Goal: Register for event/course

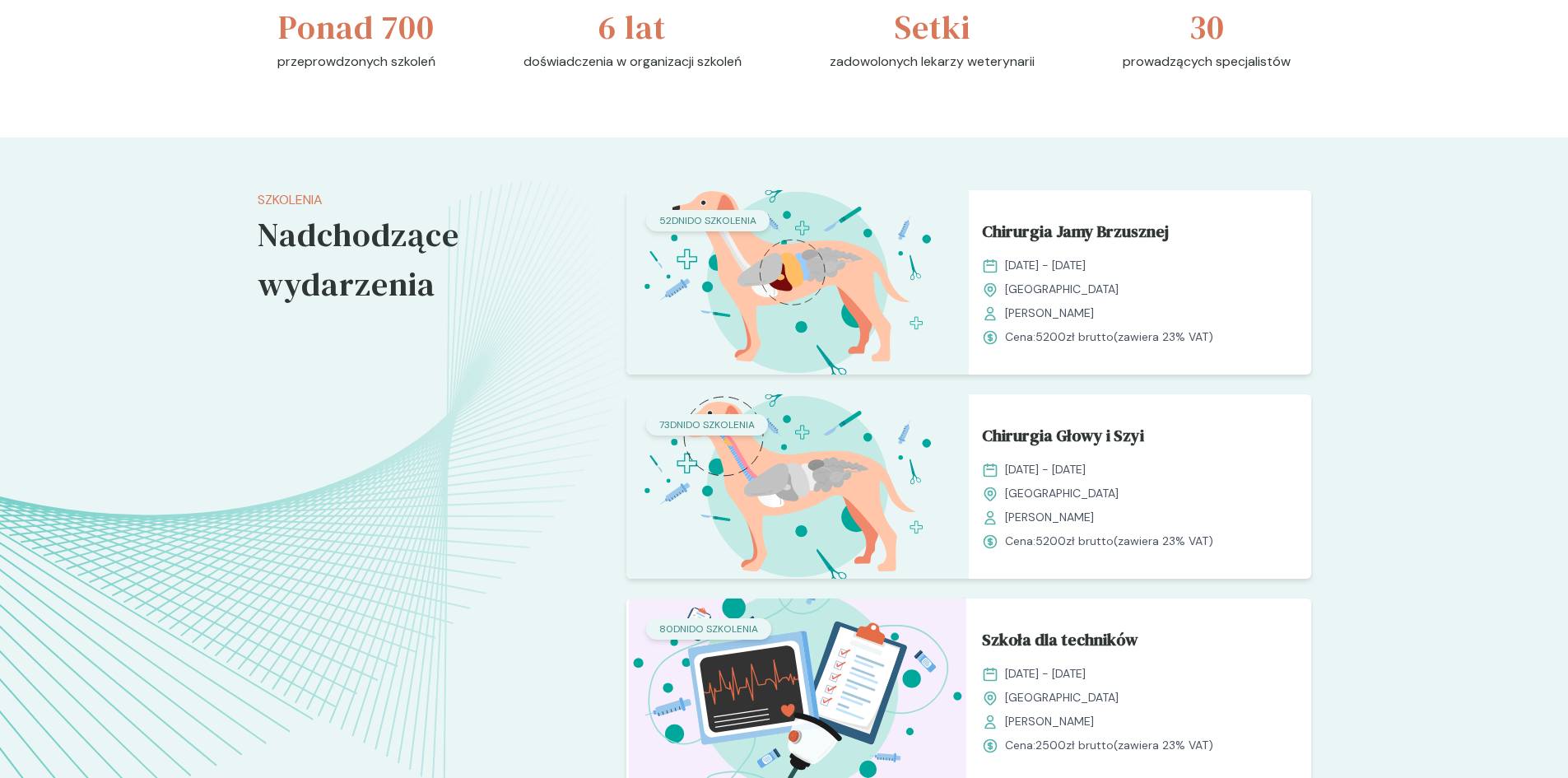
scroll to position [1235, 0]
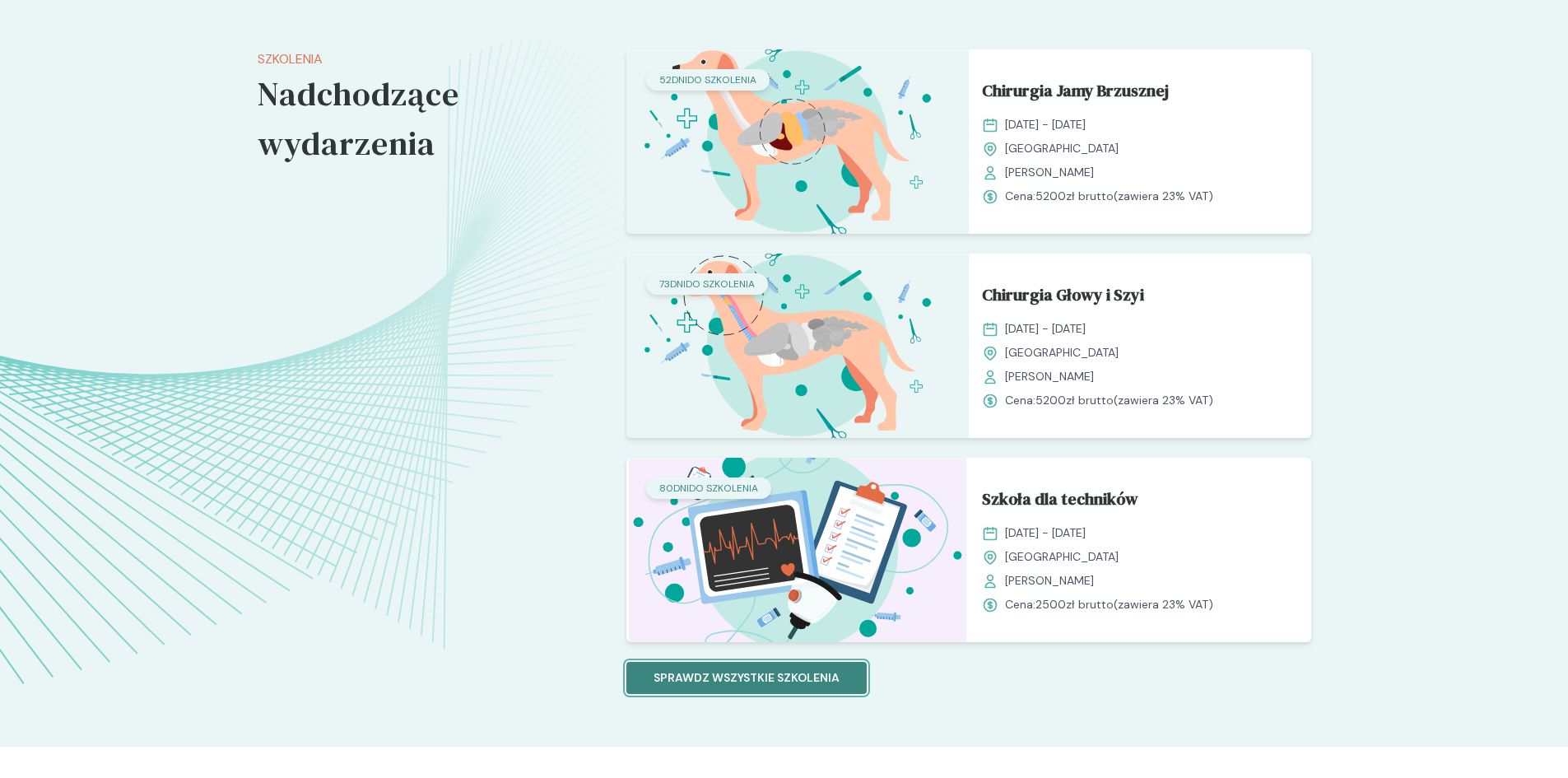
click at [749, 676] on p "Sprawdz wszystkie szkolenia" at bounding box center [747, 678] width 186 height 17
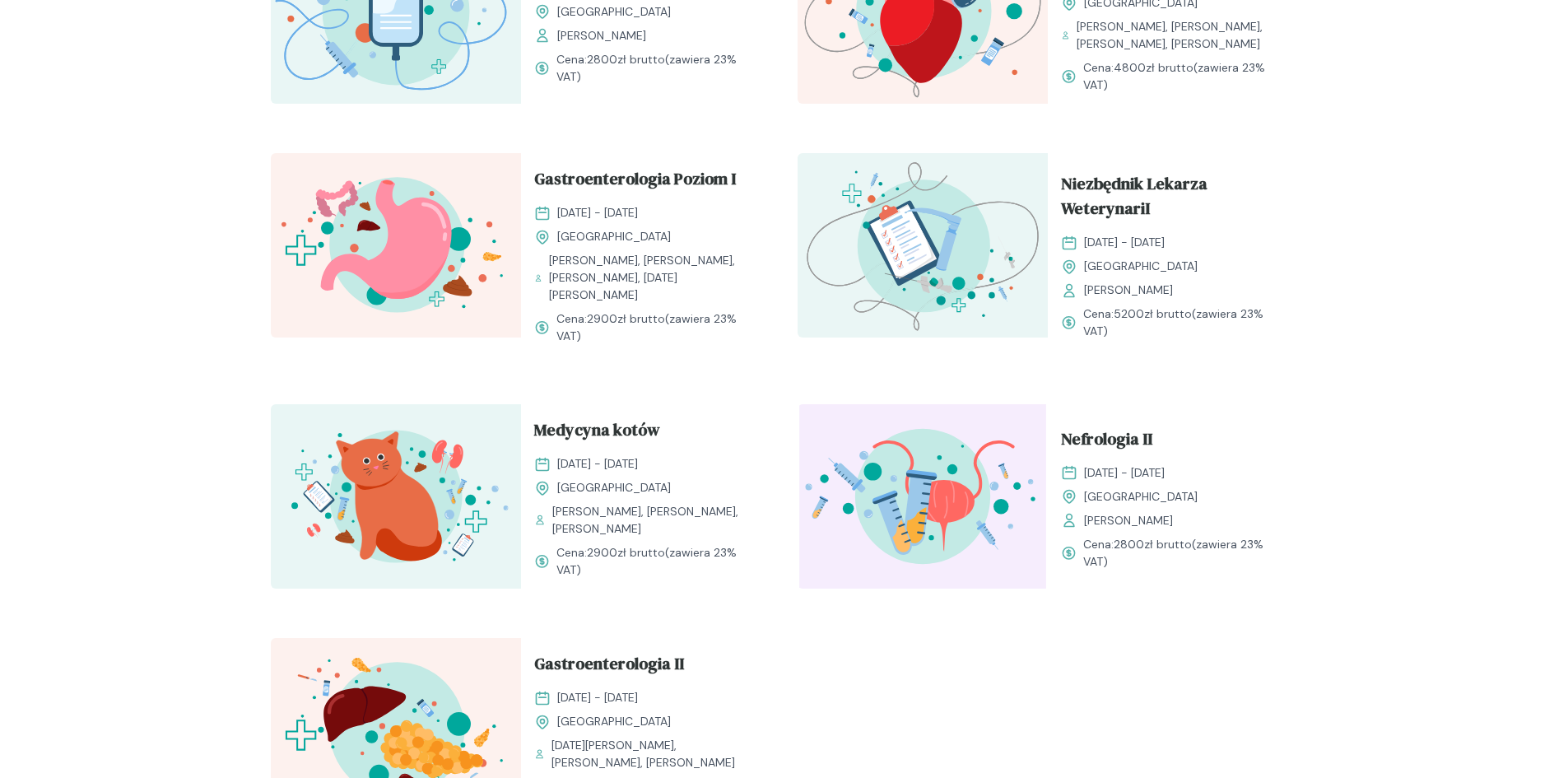
scroll to position [1647, 0]
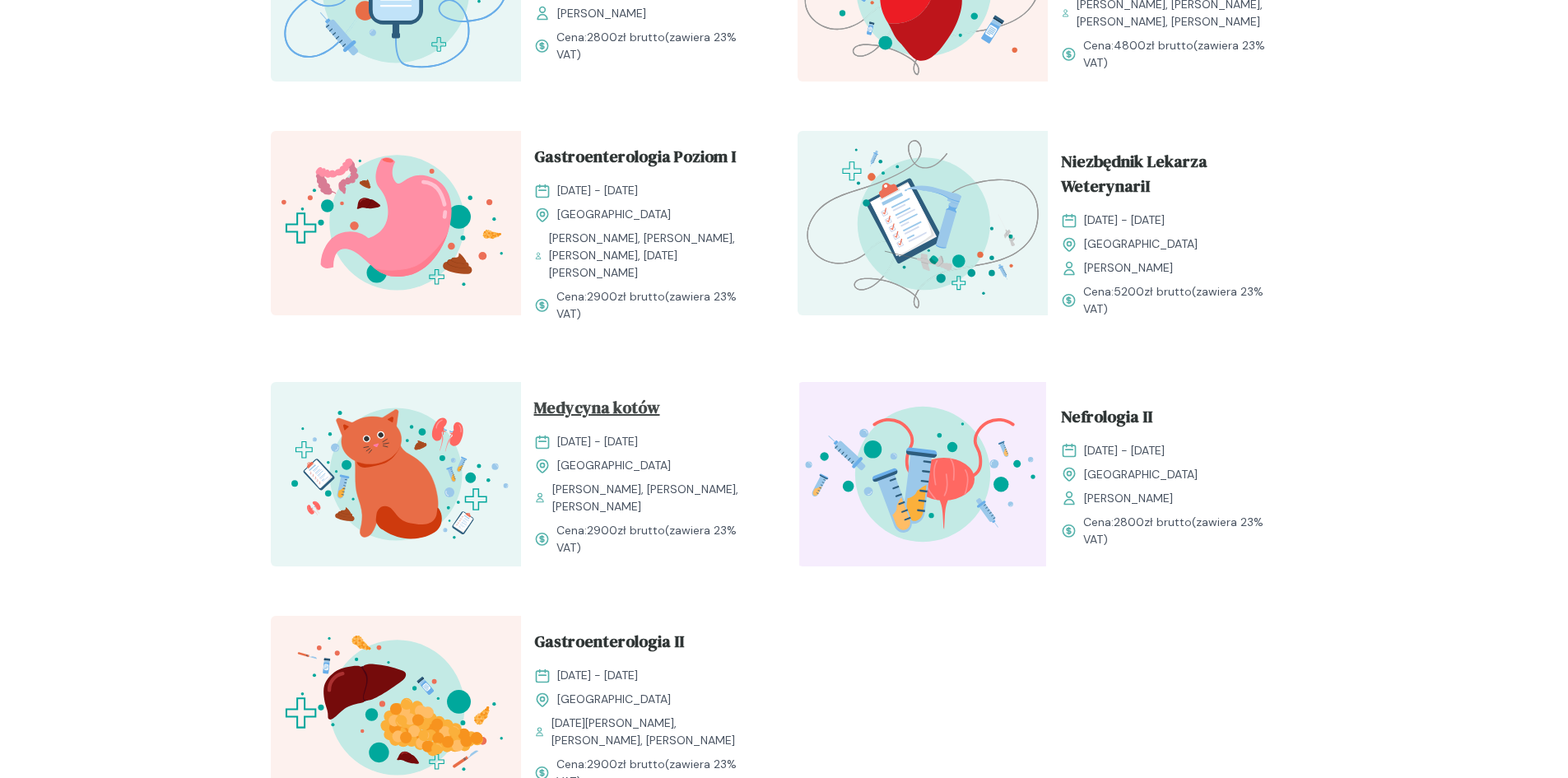
drag, startPoint x: 439, startPoint y: 441, endPoint x: 578, endPoint y: 413, distance: 141.8
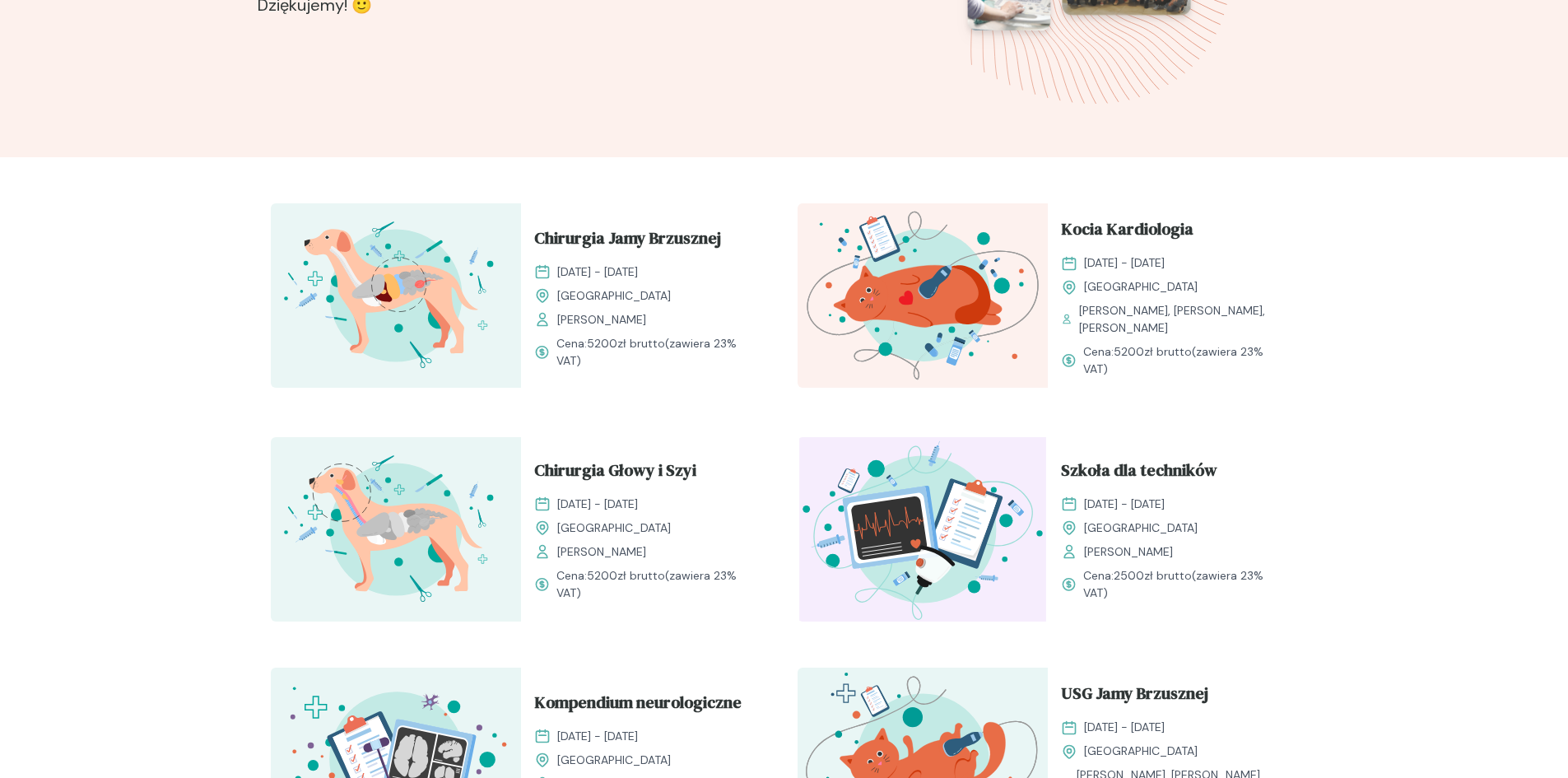
scroll to position [329, 0]
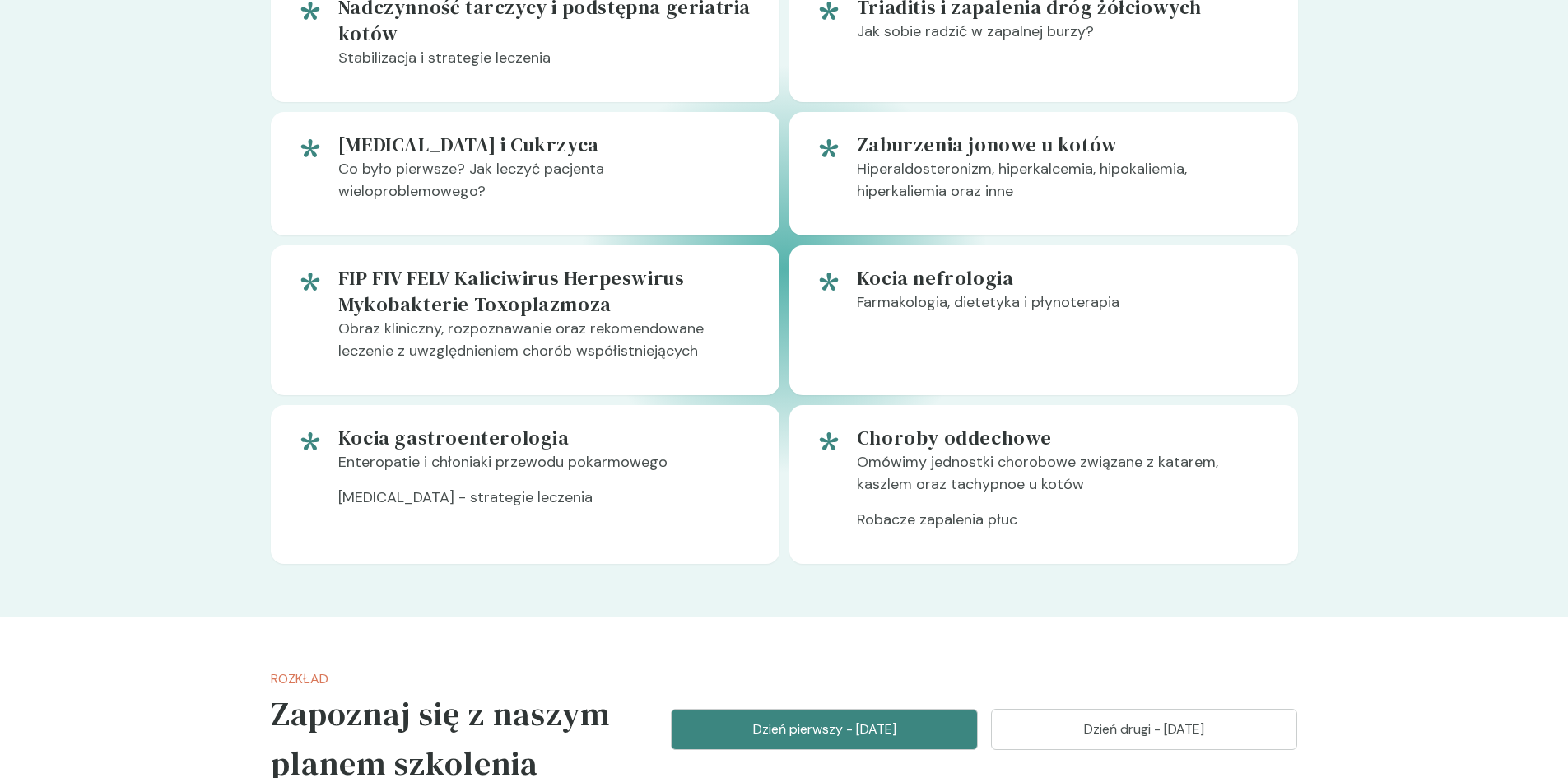
scroll to position [658, 0]
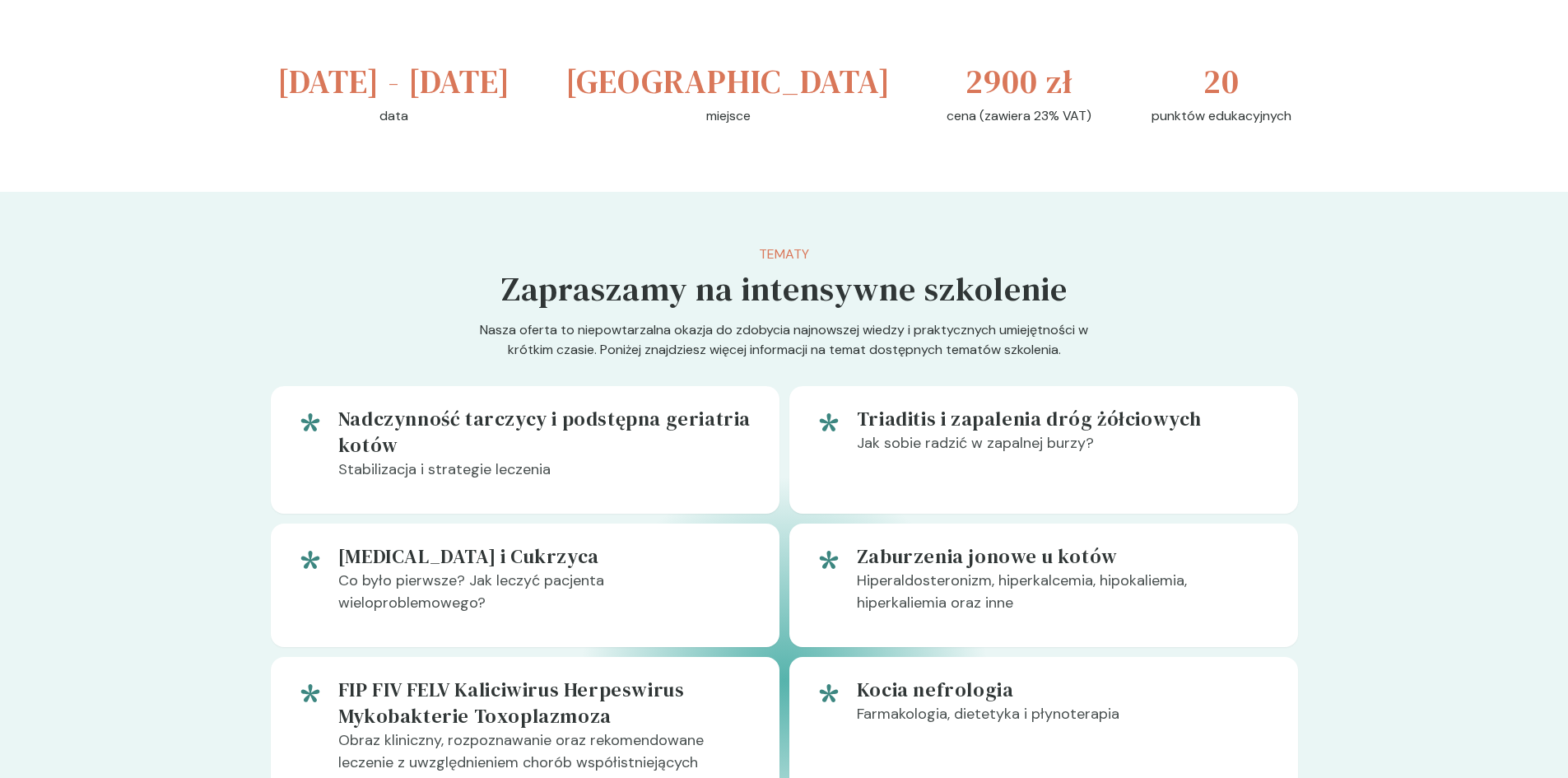
click at [255, 287] on section "Tematy Zapraszamy na intensywne szkolenie Nasza oferta to niepowtarzalna okazja…" at bounding box center [784, 611] width 1568 height 837
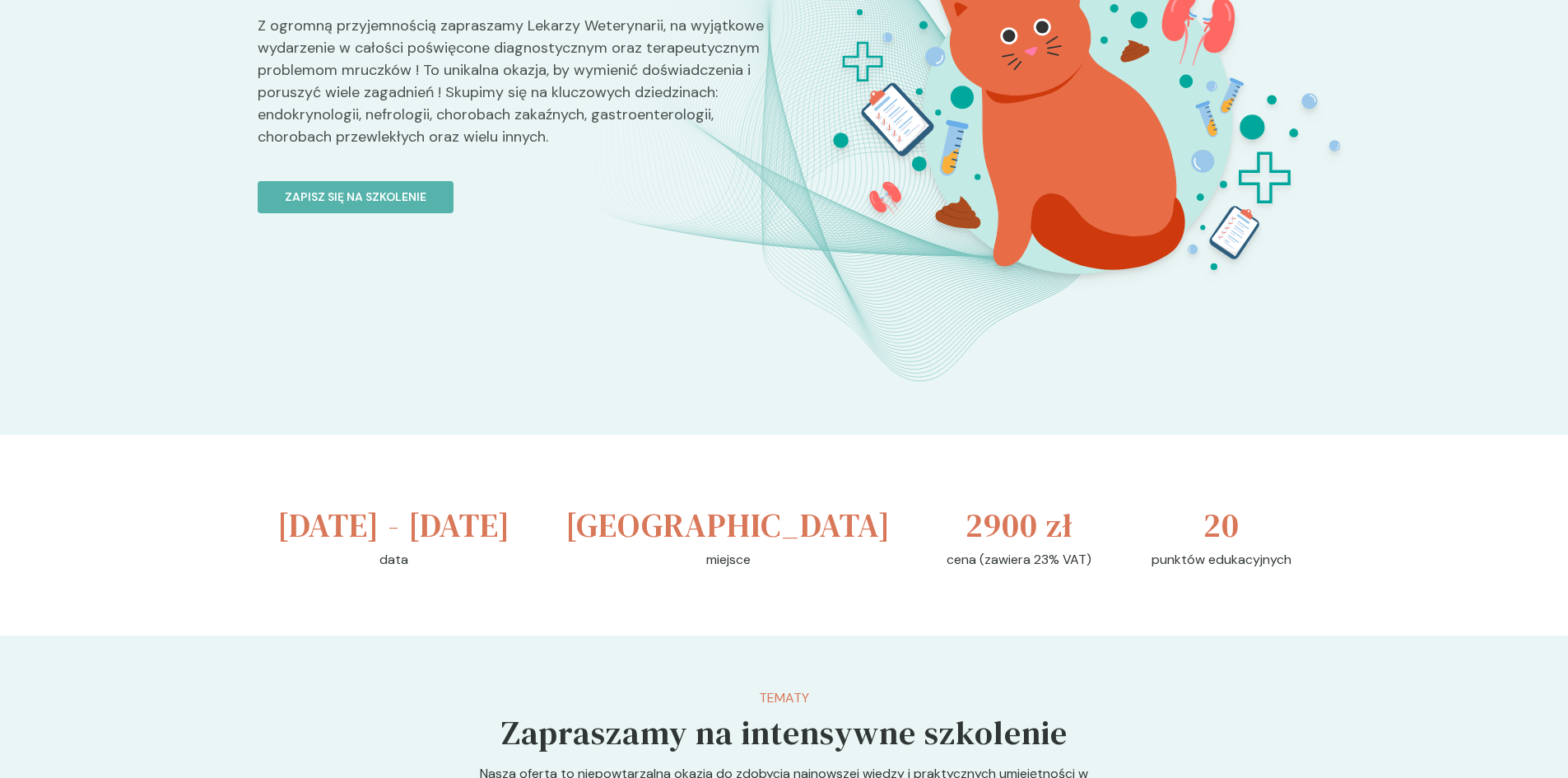
scroll to position [0, 0]
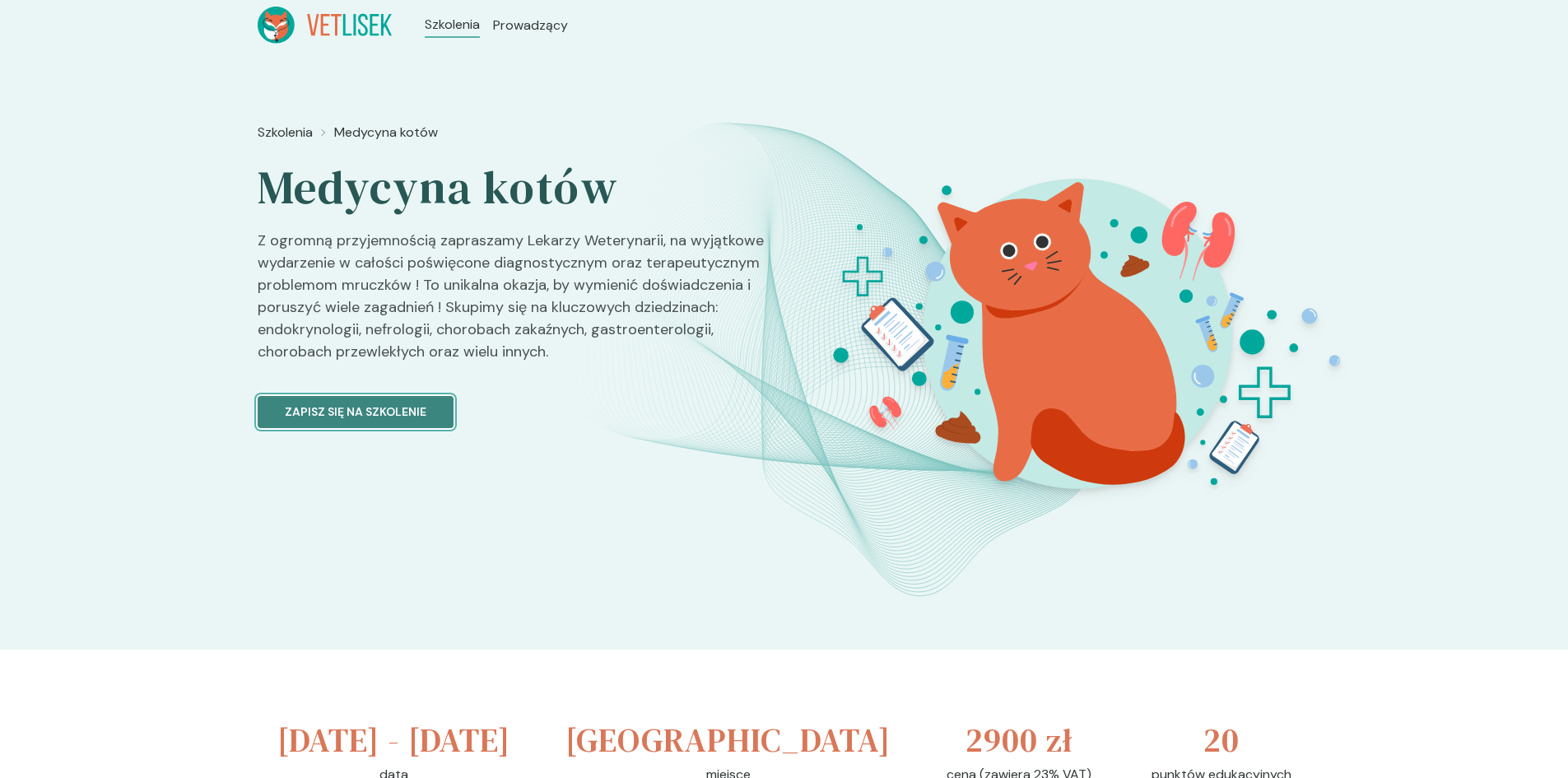
click at [389, 419] on p "Zapisz się na szkolenie" at bounding box center [356, 412] width 142 height 17
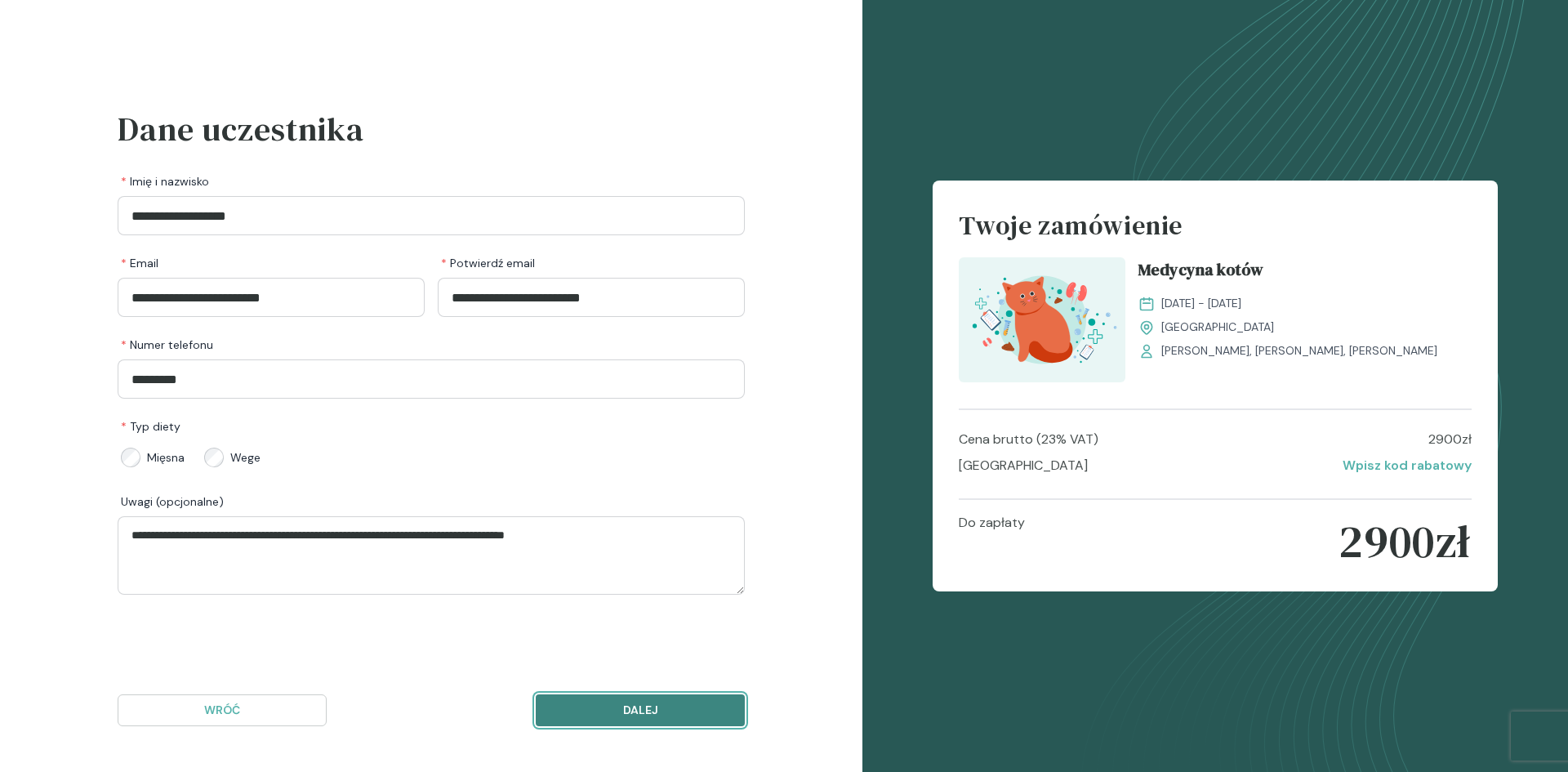
click at [665, 705] on p "Dalej" at bounding box center [640, 710] width 182 height 17
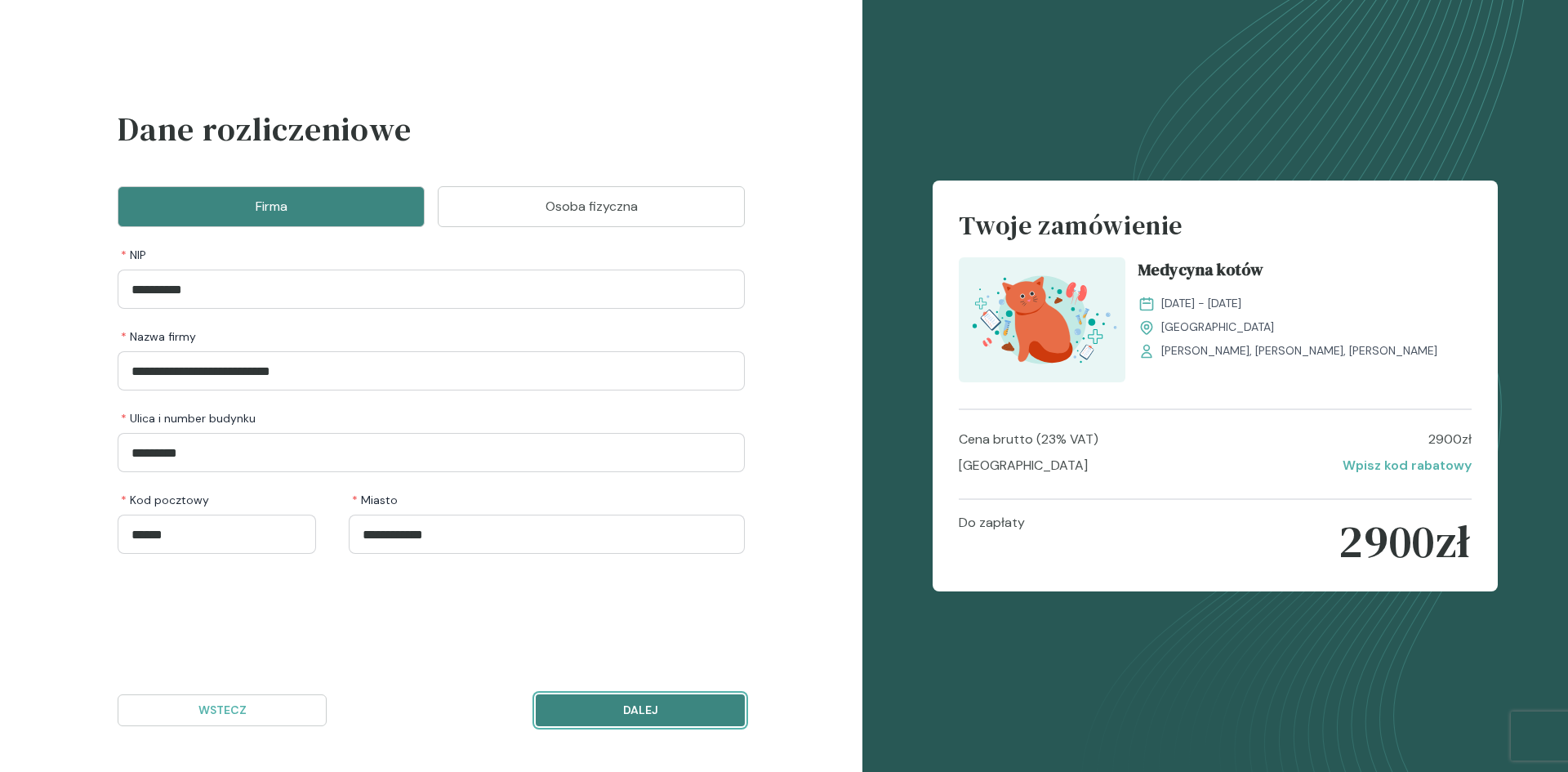
click at [659, 704] on p "Dalej" at bounding box center [640, 710] width 182 height 17
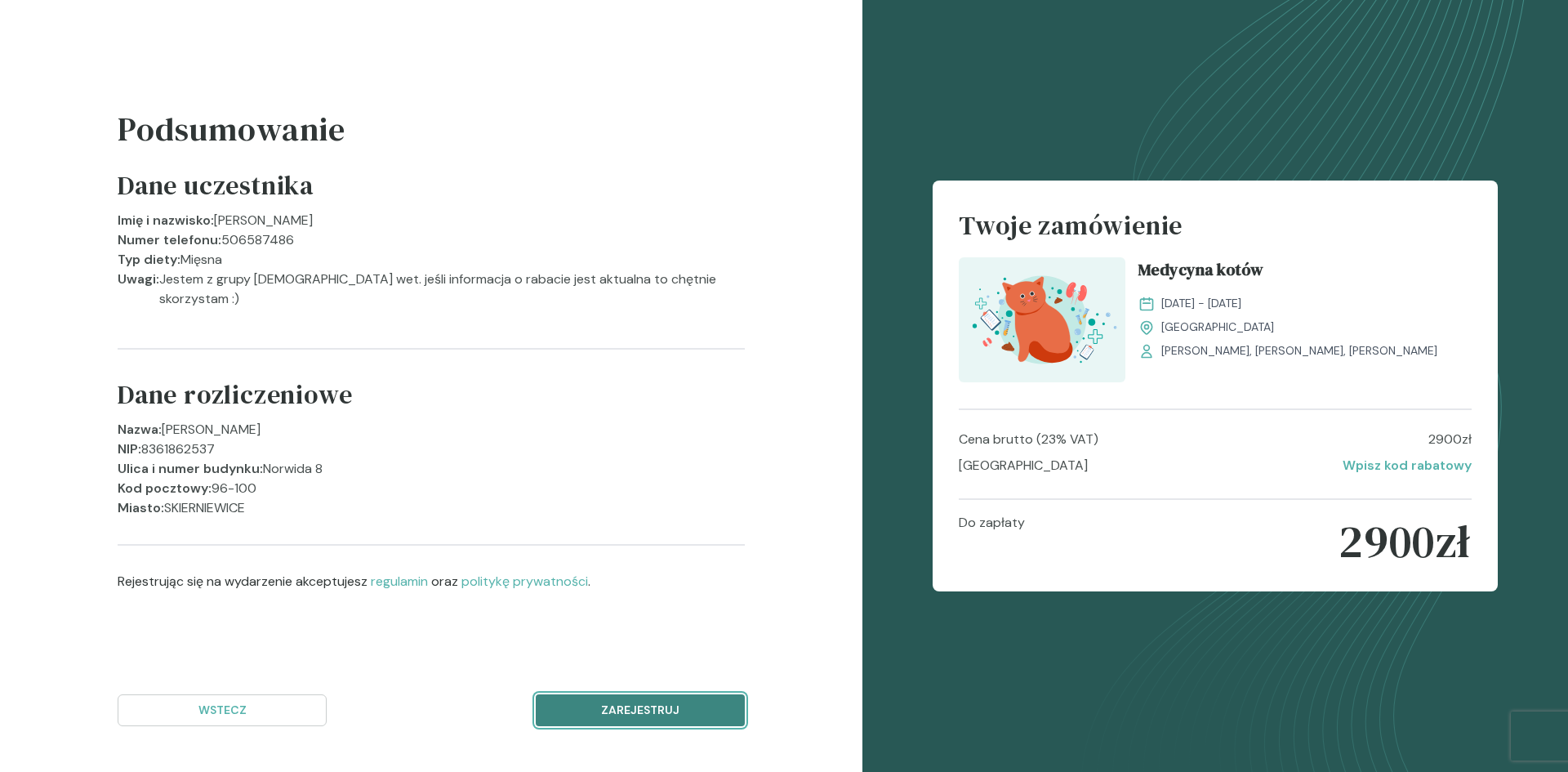
click at [676, 705] on p "Zarejestruj" at bounding box center [640, 710] width 182 height 17
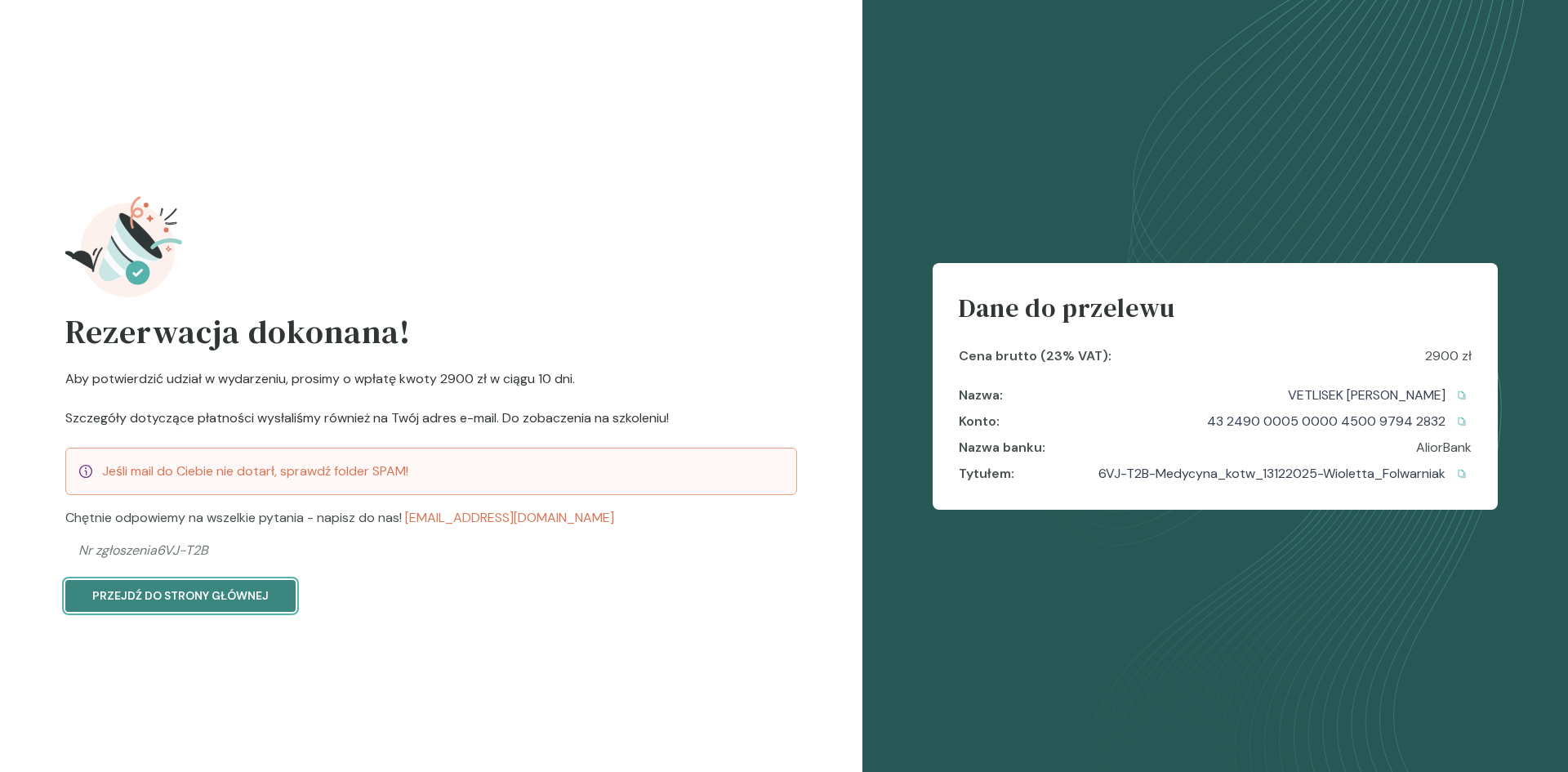
click at [242, 602] on p "Przejdź do strony głównej" at bounding box center [180, 596] width 176 height 17
